Goal: Find specific page/section: Find specific page/section

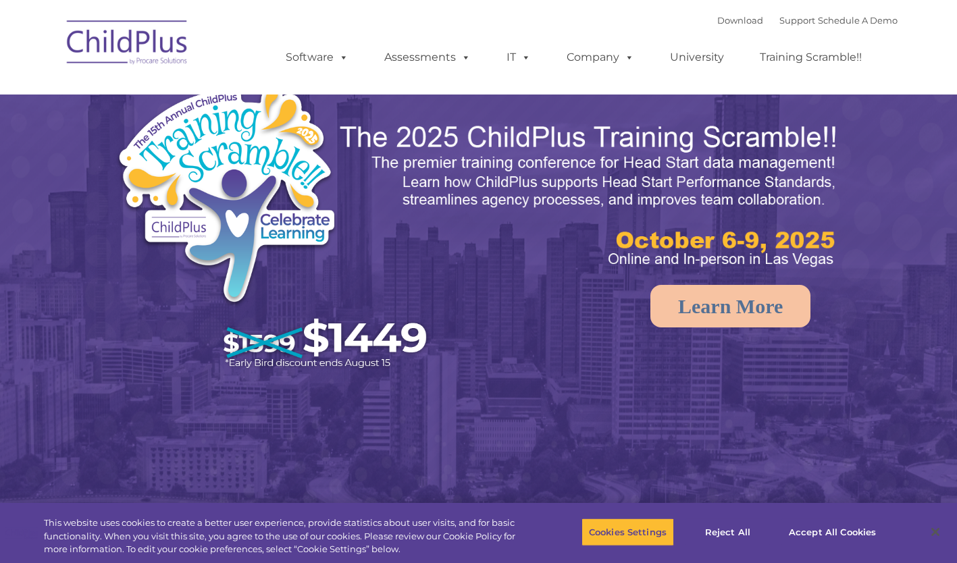
select select "MEDIUM"
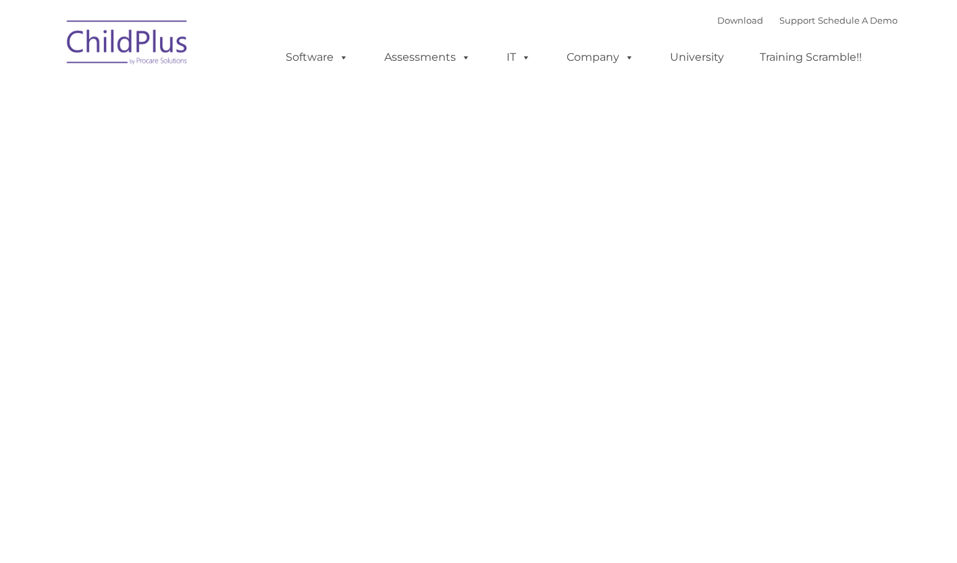
type input ""
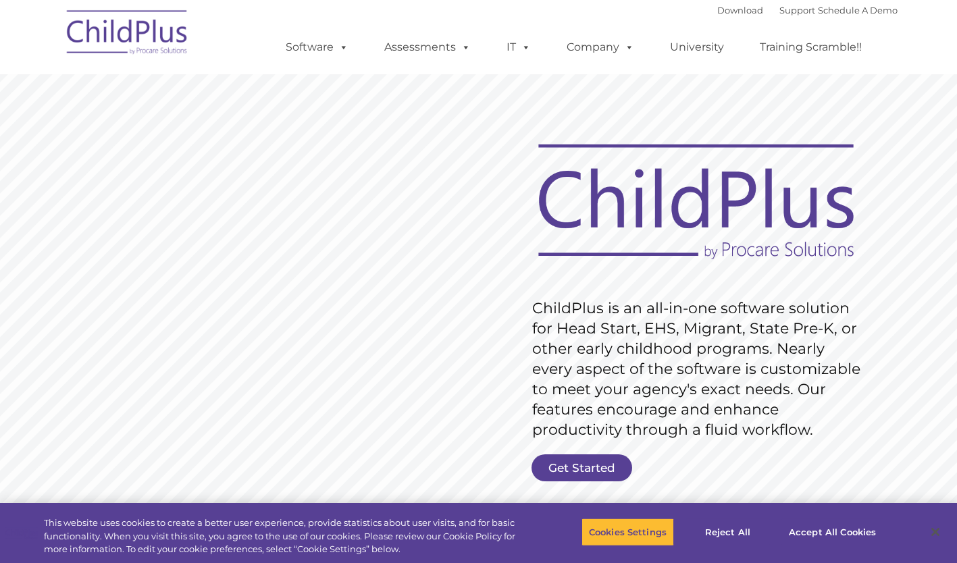
click at [115, 41] on img at bounding box center [127, 35] width 135 height 68
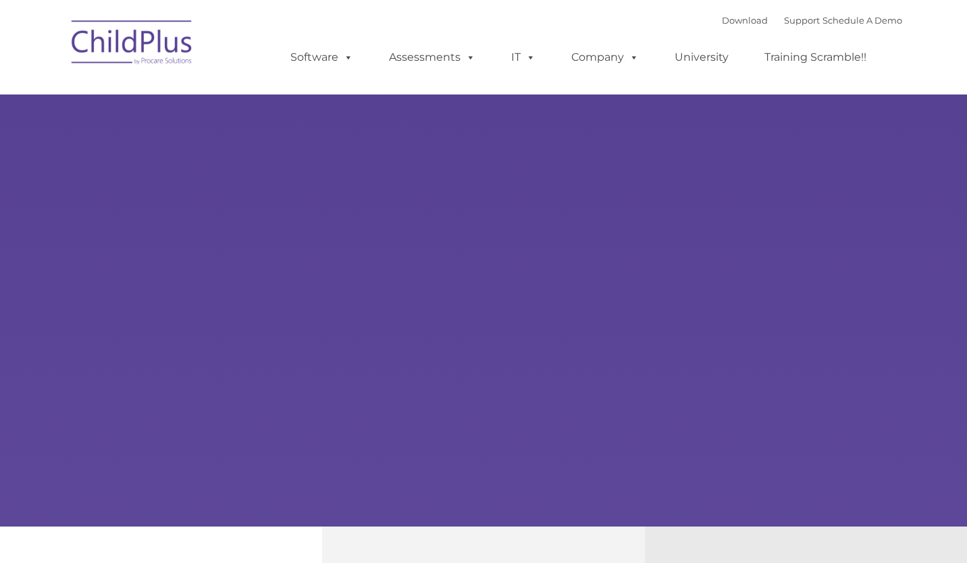
type input ""
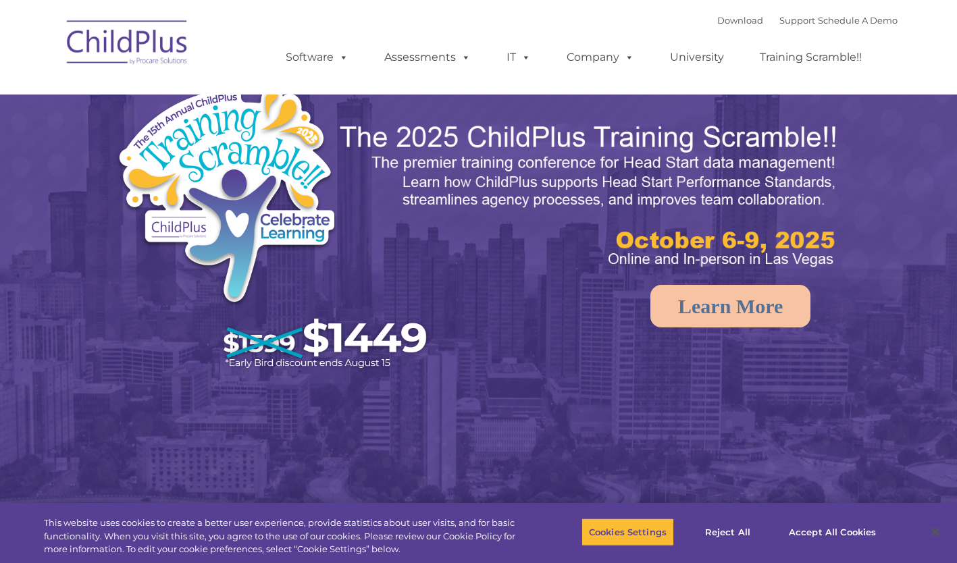
select select "MEDIUM"
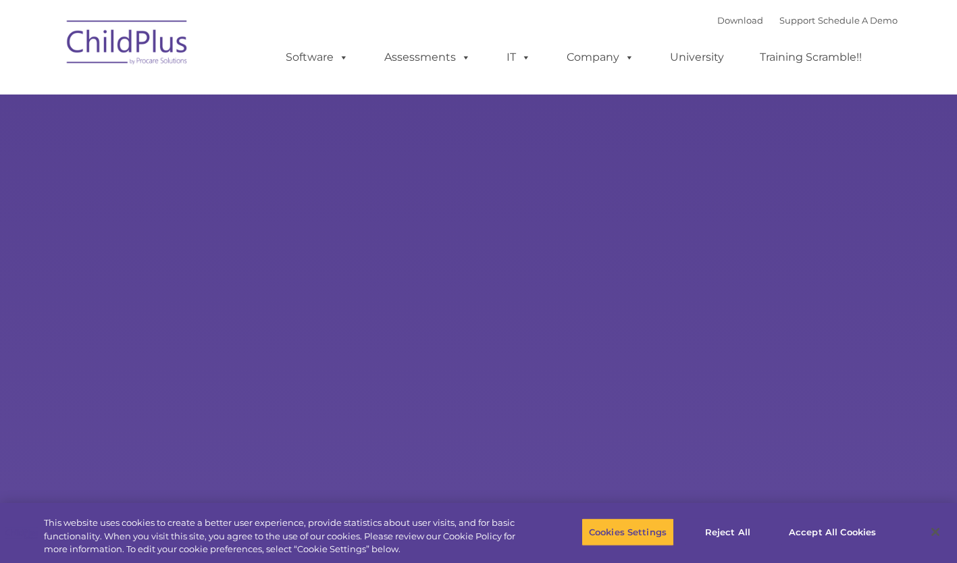
select select "MEDIUM"
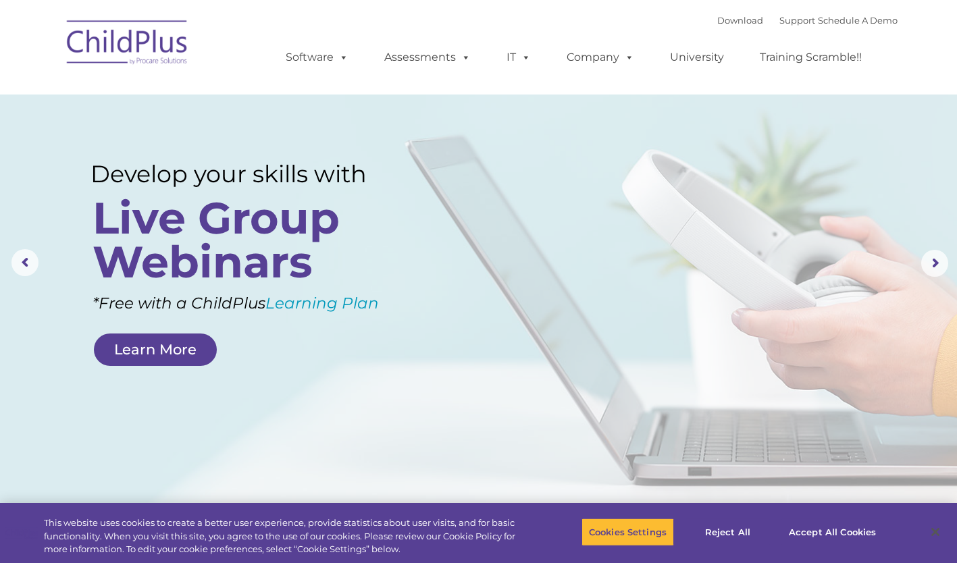
click at [480, 66] on link "Assessments" at bounding box center [427, 57] width 113 height 27
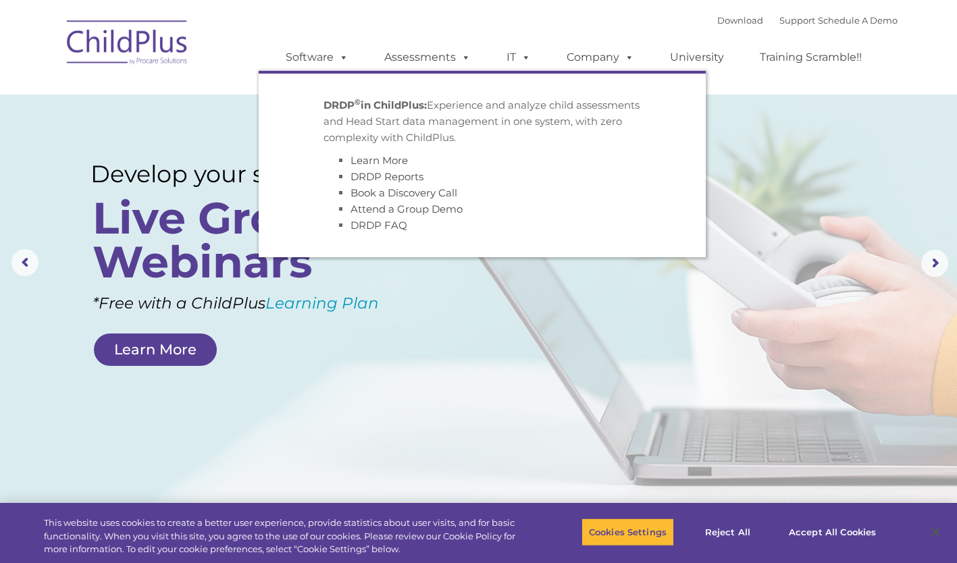
click at [457, 59] on span at bounding box center [463, 57] width 15 height 13
